Goal: Information Seeking & Learning: Learn about a topic

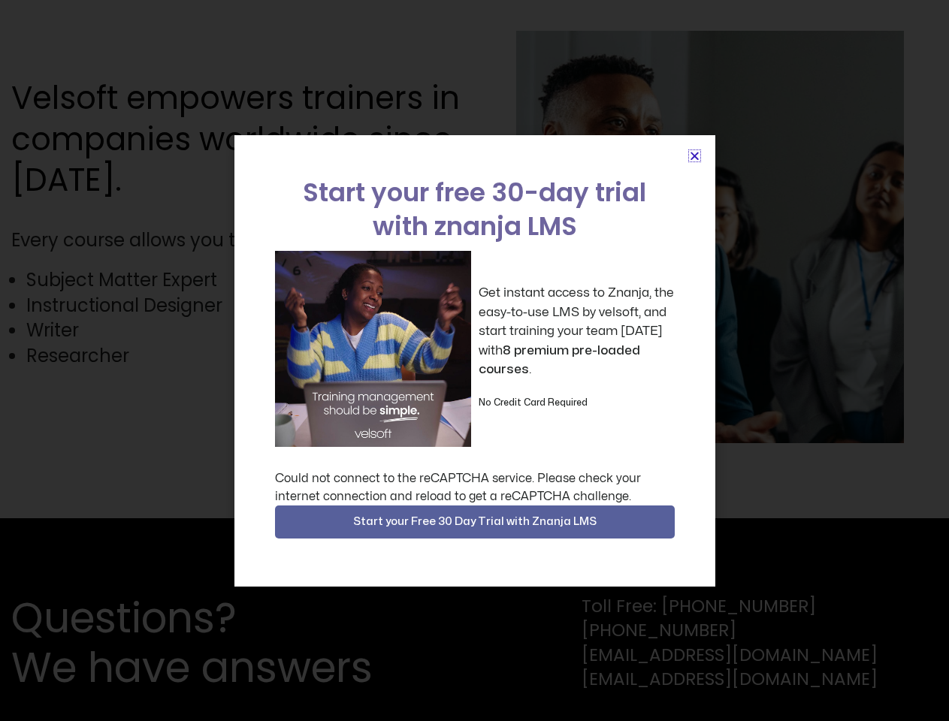
scroll to position [3779, 0]
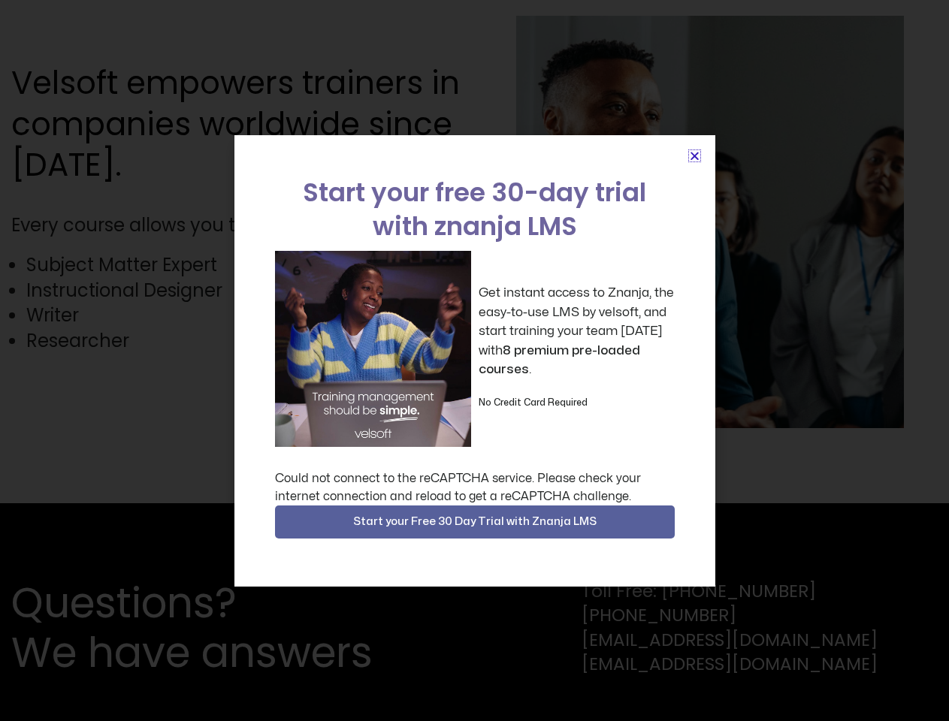
scroll to position [3779, 0]
